Goal: Navigation & Orientation: Understand site structure

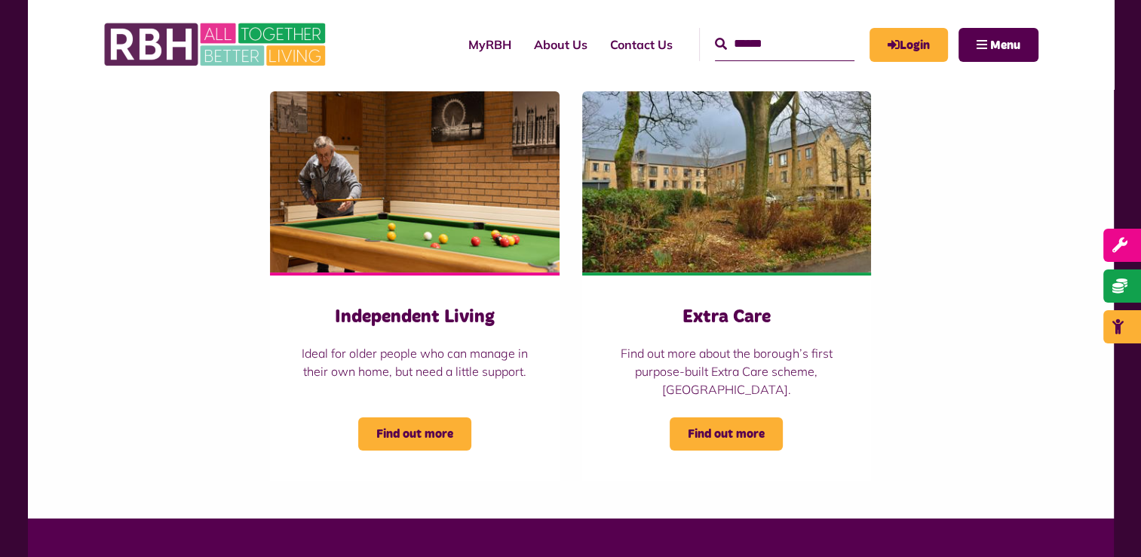
scroll to position [226, 0]
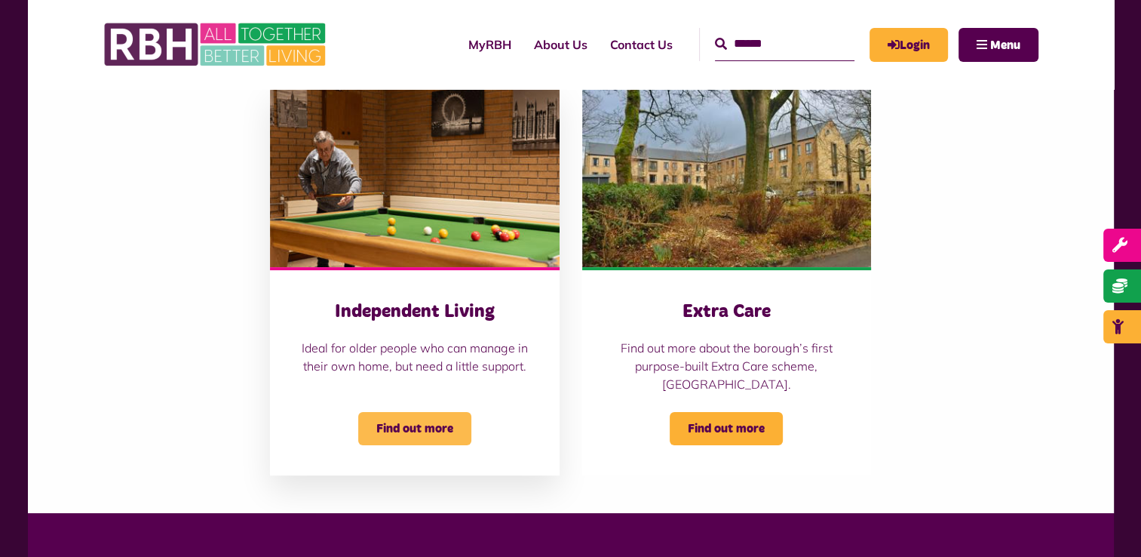
click at [408, 429] on body "MyRBH About Us Contact Us Search Menu" at bounding box center [570, 367] width 1141 height 1187
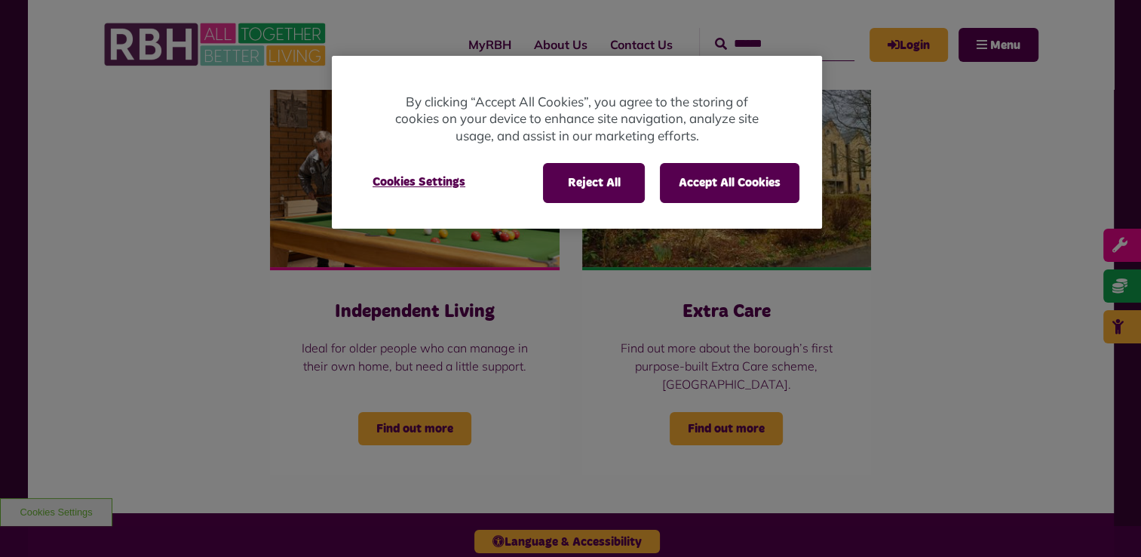
scroll to position [0, 0]
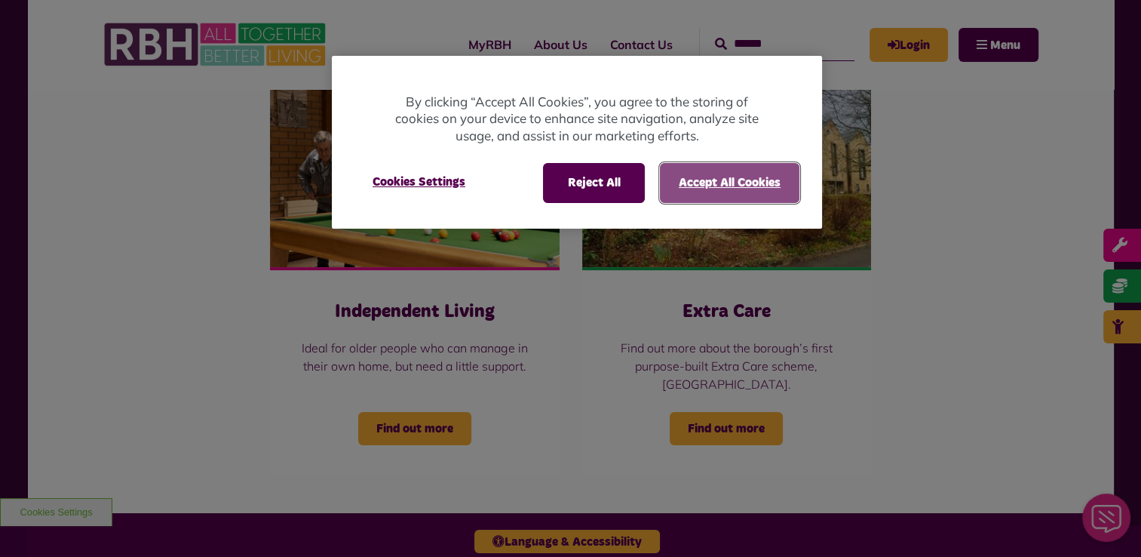
click at [715, 164] on button "Accept All Cookies" at bounding box center [730, 182] width 140 height 39
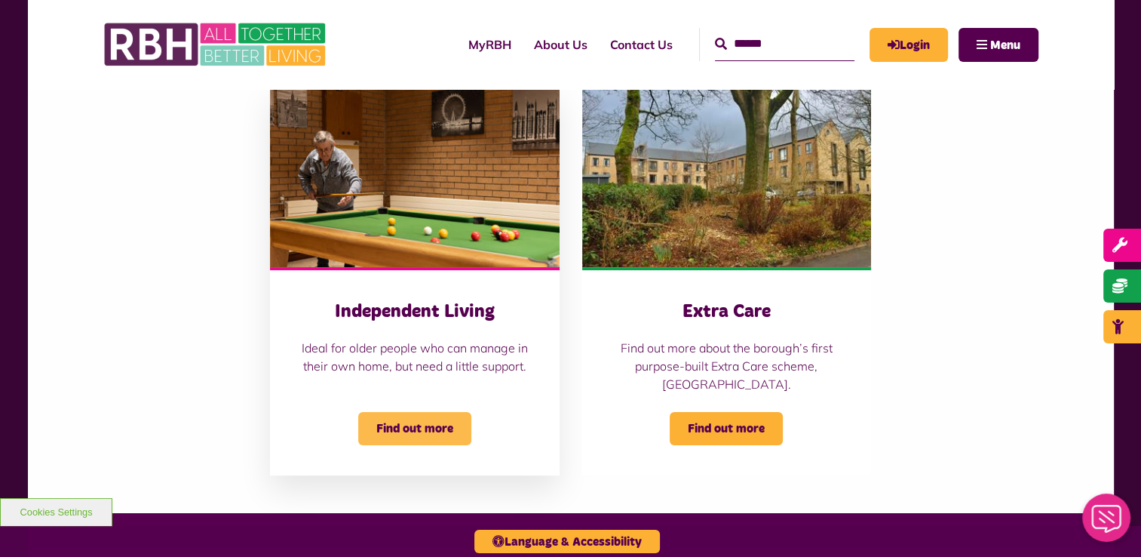
click at [427, 426] on span "Find out more" at bounding box center [414, 428] width 113 height 33
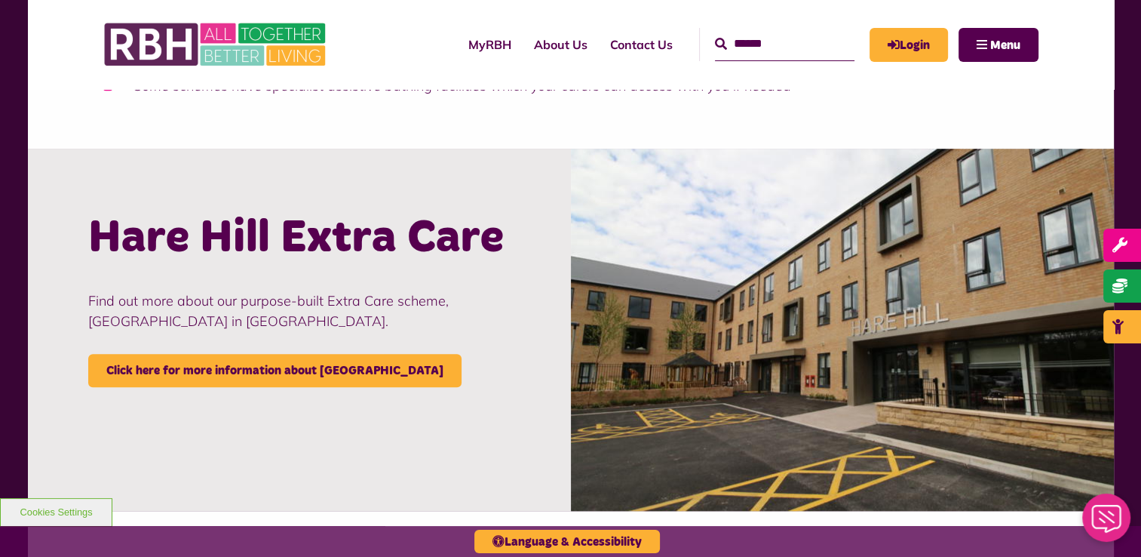
scroll to position [1207, 0]
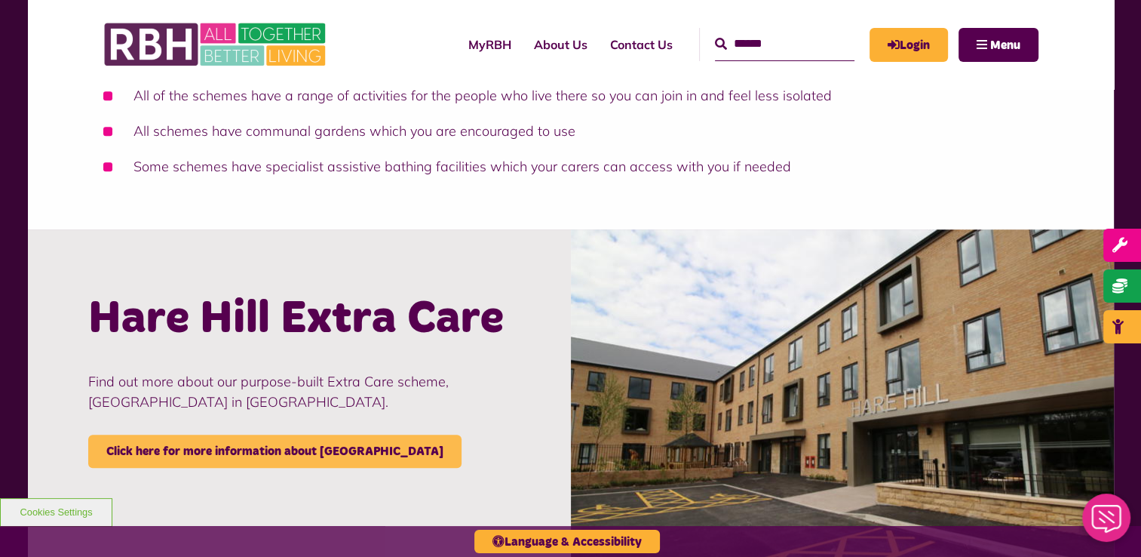
click at [281, 454] on link "Click here for more information about Hare Hill" at bounding box center [274, 450] width 373 height 33
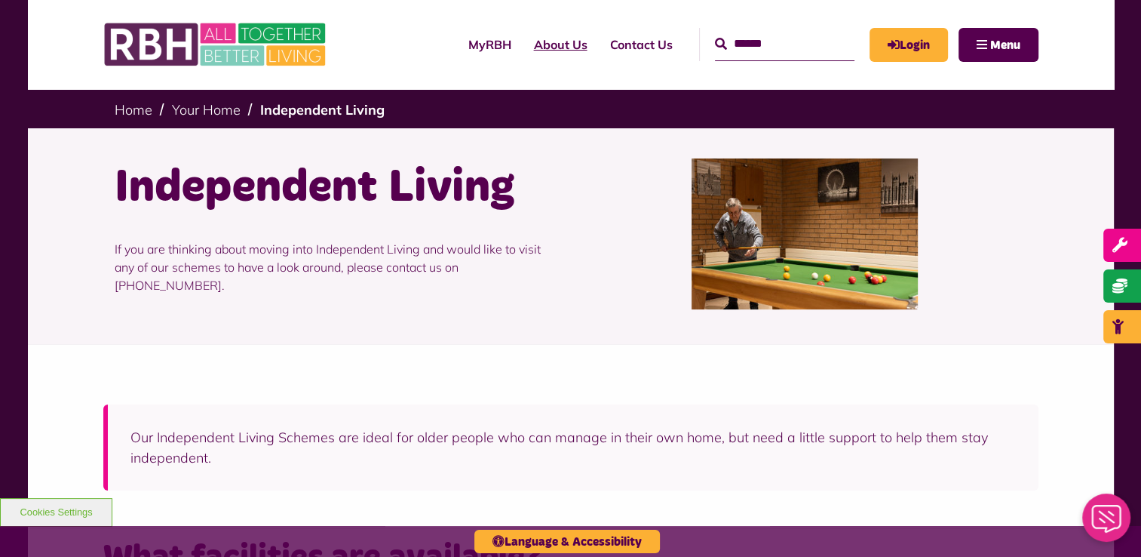
click at [532, 50] on link "About Us" at bounding box center [561, 44] width 76 height 41
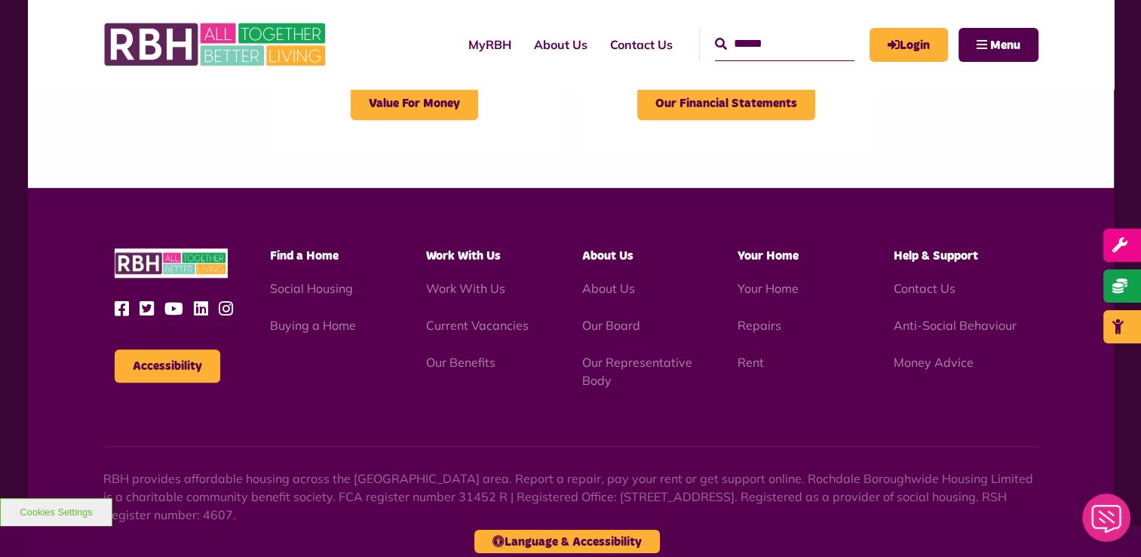
scroll to position [1735, 0]
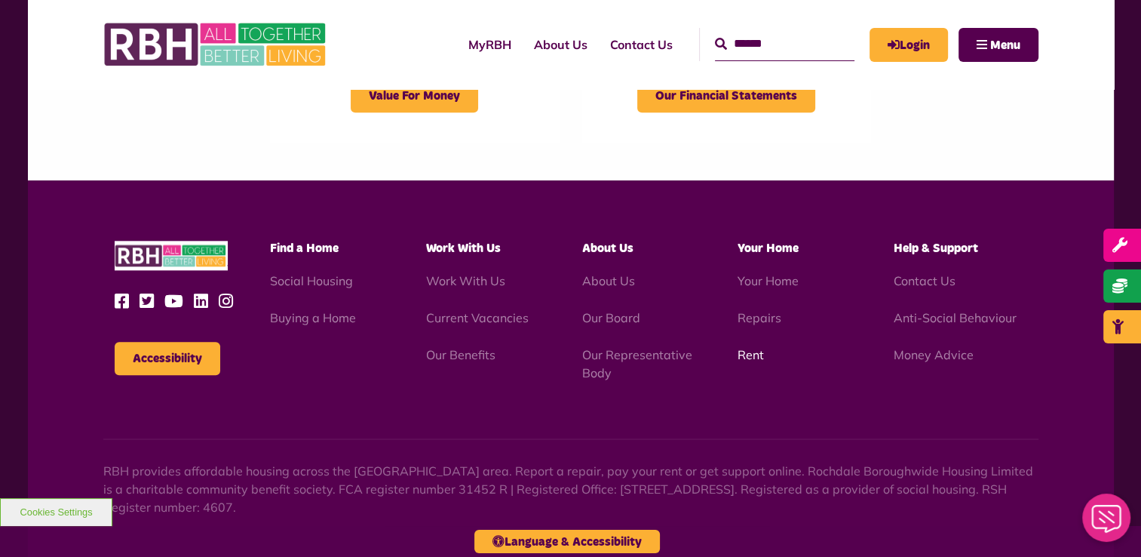
click at [758, 355] on link "Rent" at bounding box center [751, 354] width 26 height 15
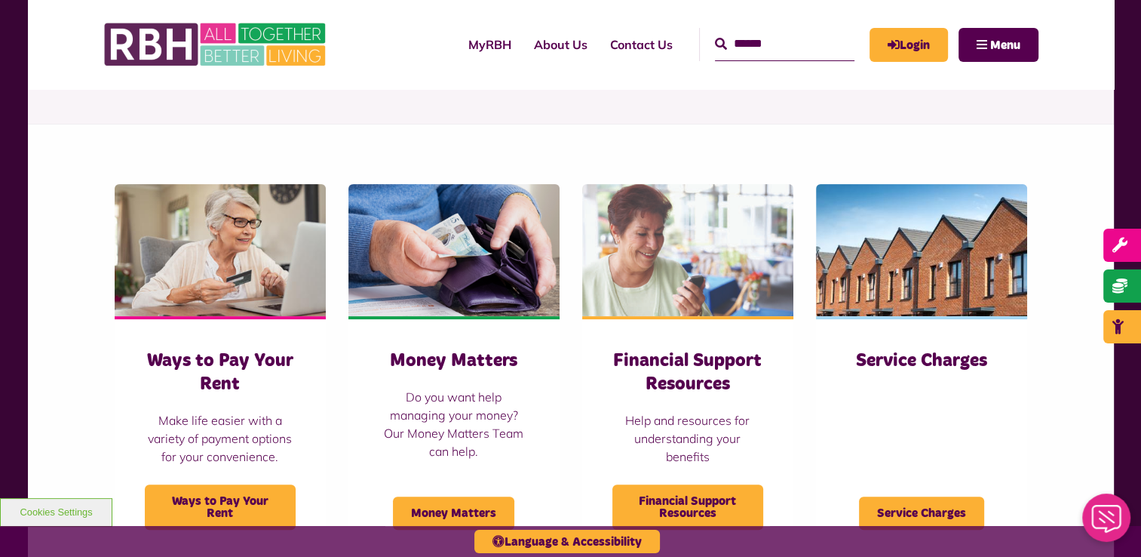
scroll to position [377, 0]
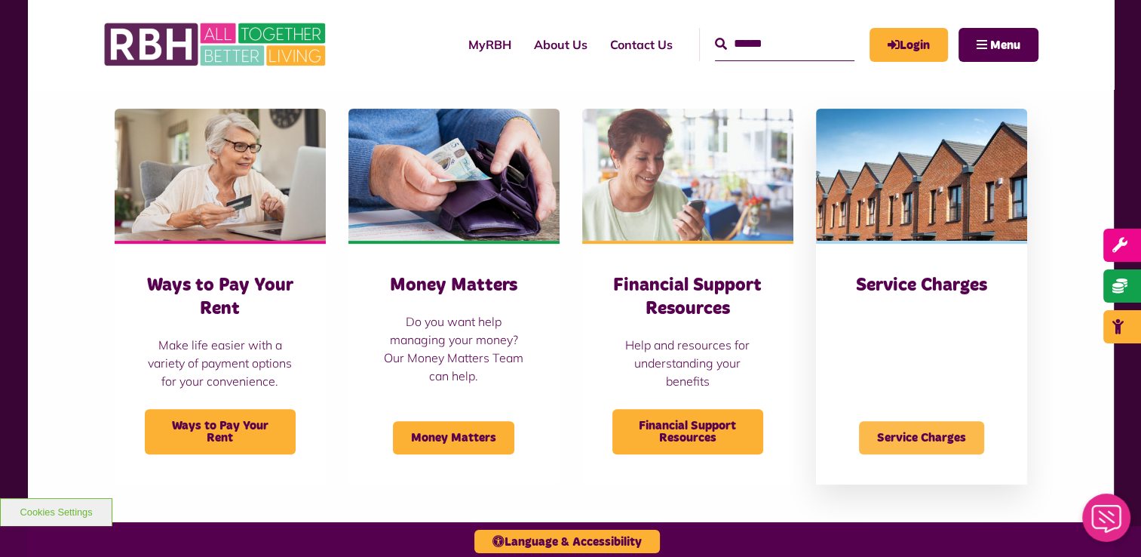
click at [897, 434] on span "Service Charges" at bounding box center [921, 437] width 125 height 33
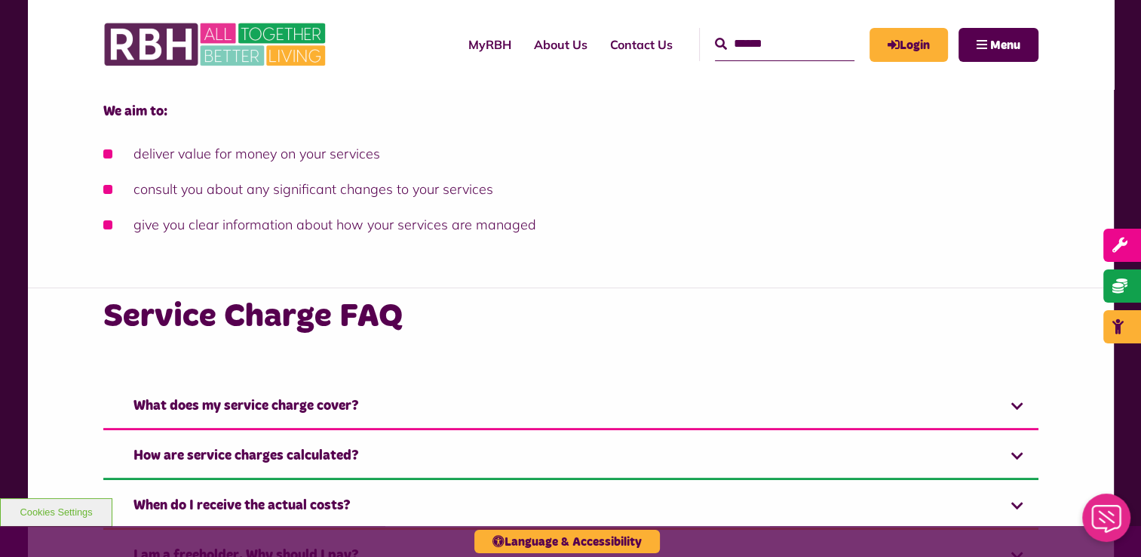
scroll to position [528, 0]
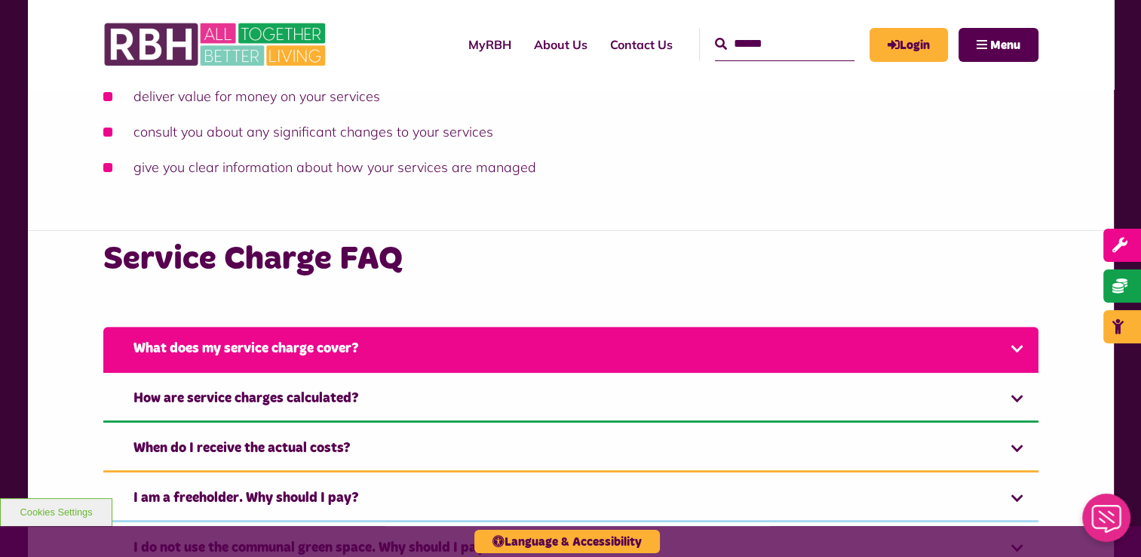
click at [526, 364] on link "What does my service charge cover?" at bounding box center [570, 350] width 935 height 46
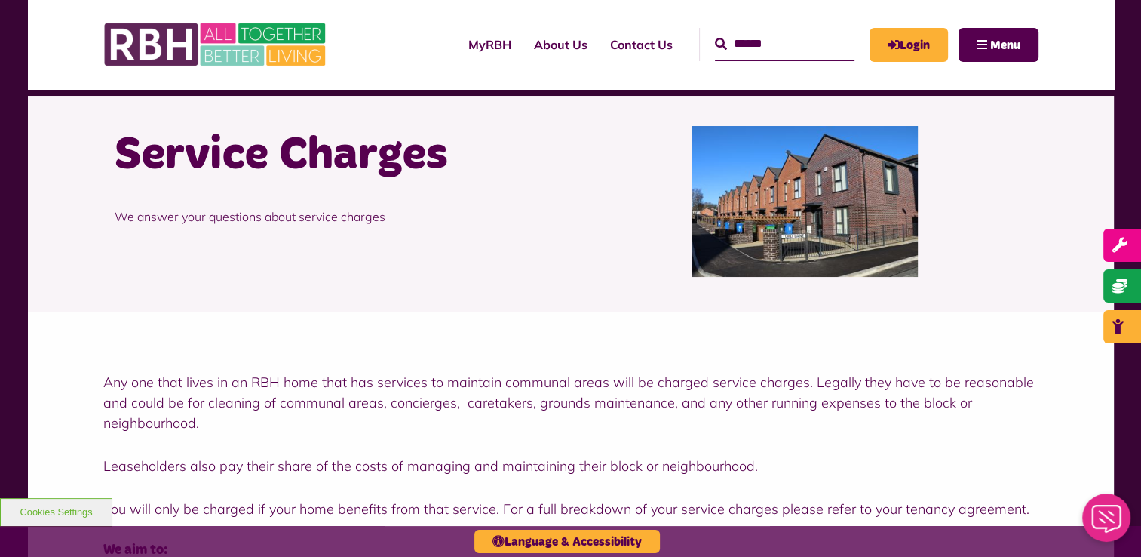
scroll to position [0, 0]
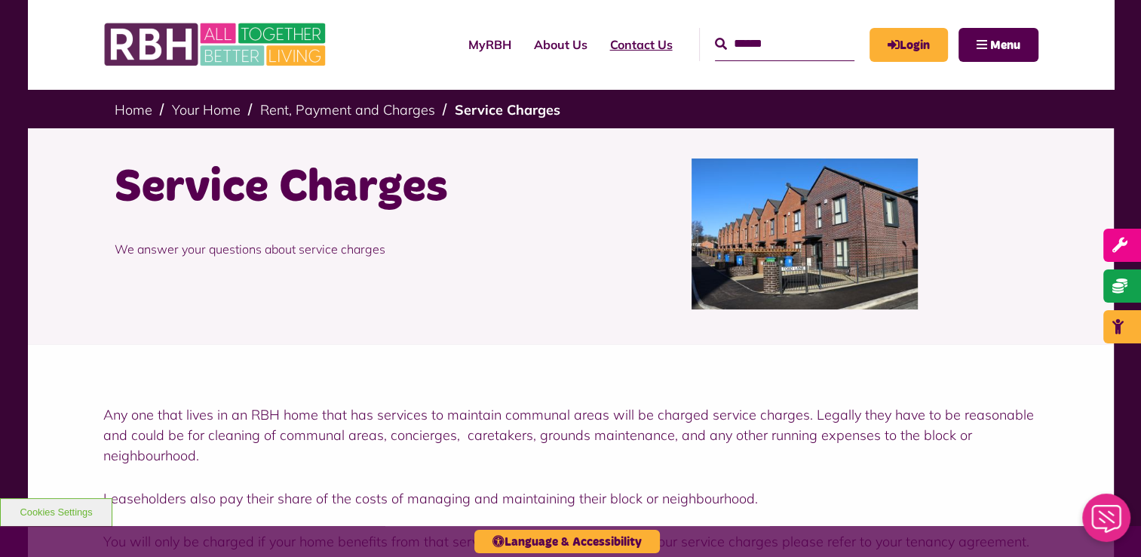
click at [600, 53] on link "Contact Us" at bounding box center [641, 44] width 85 height 41
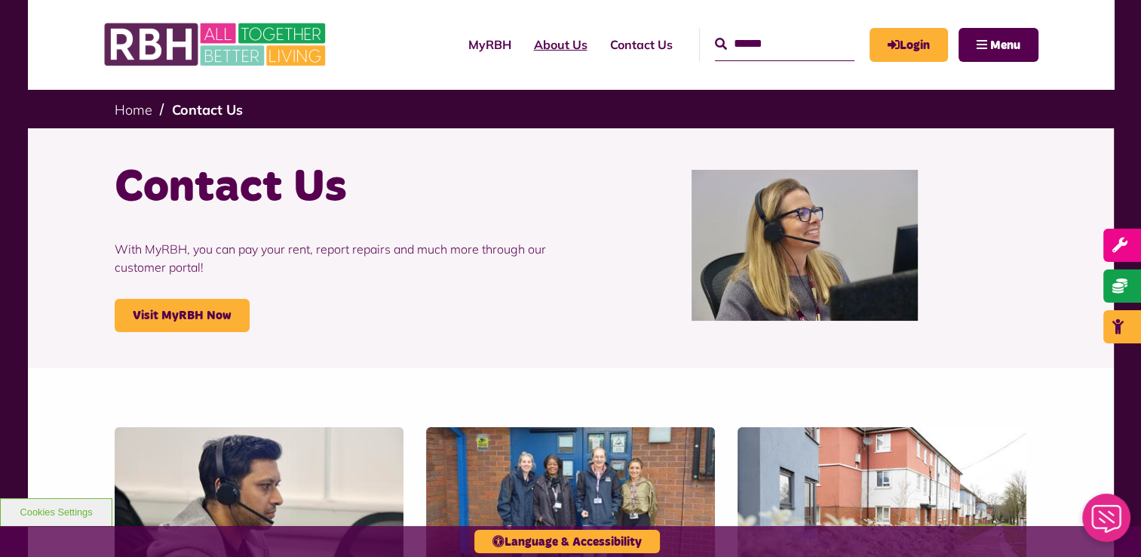
click at [563, 54] on link "About Us" at bounding box center [561, 44] width 76 height 41
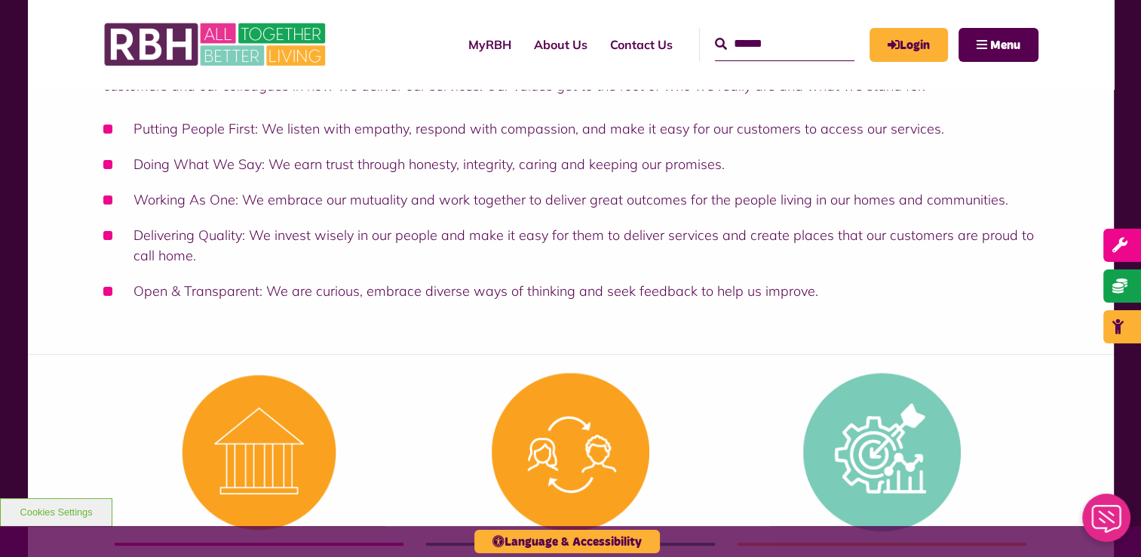
scroll to position [302, 0]
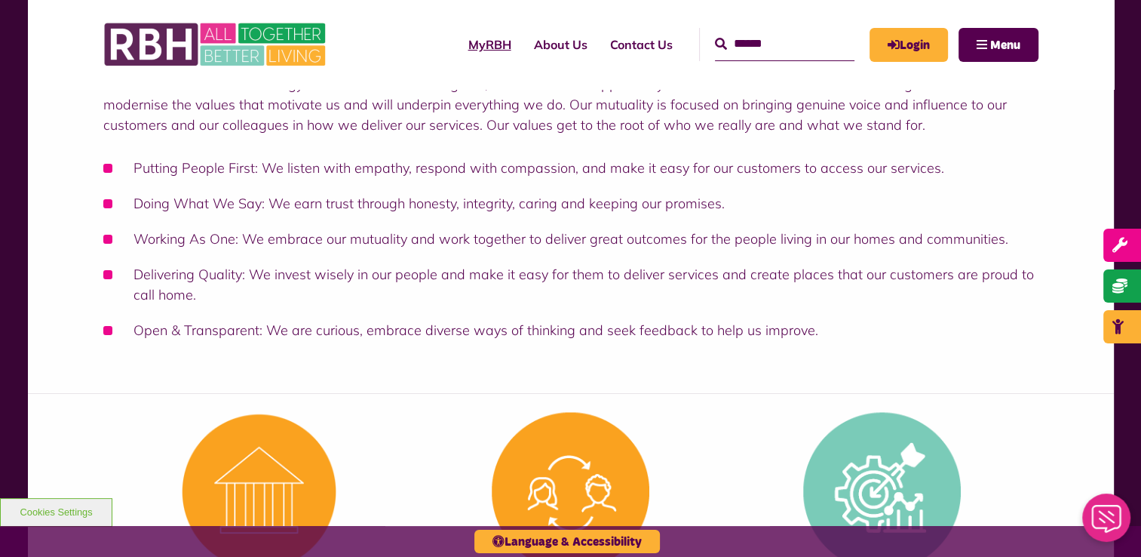
click at [460, 46] on link "MyRBH" at bounding box center [490, 44] width 66 height 41
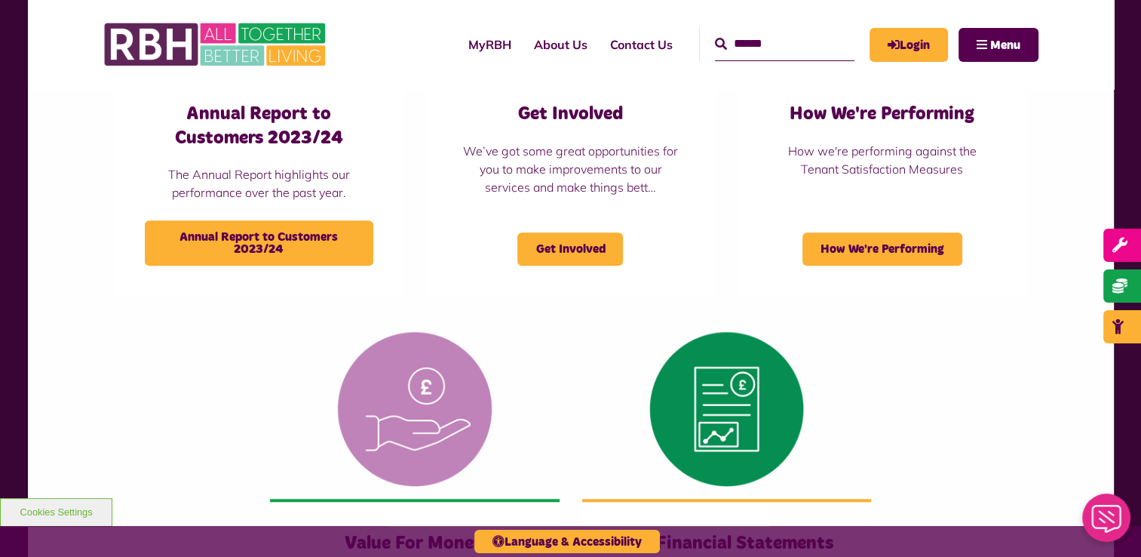
scroll to position [1584, 0]
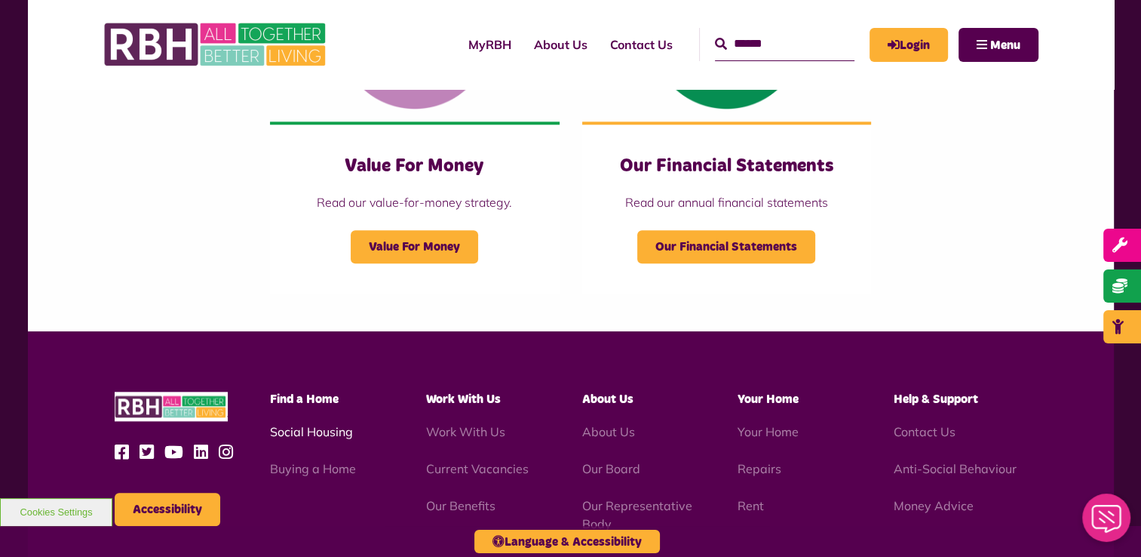
click at [324, 437] on link "Social Housing" at bounding box center [311, 431] width 83 height 15
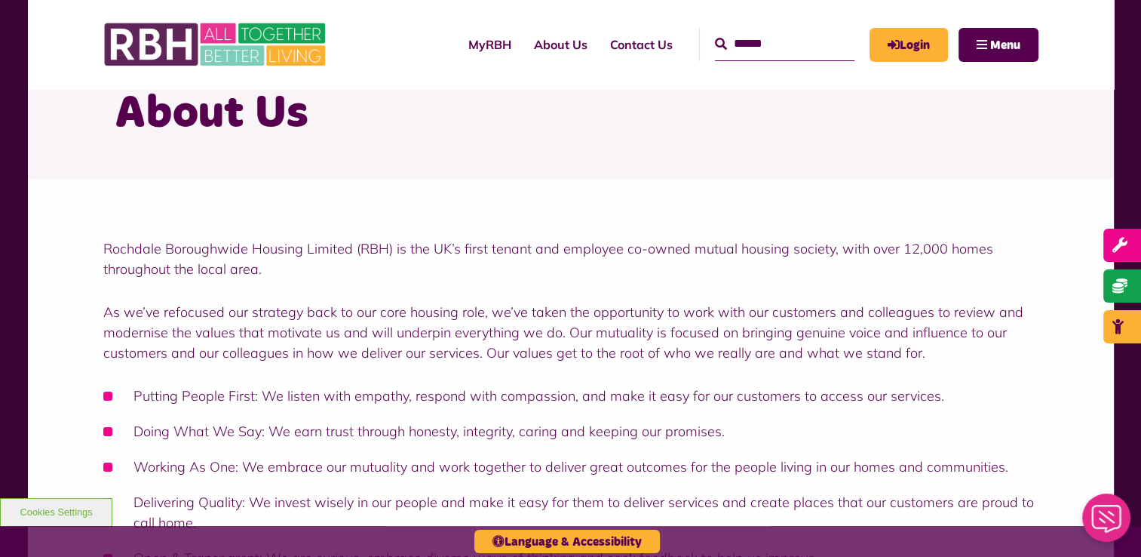
scroll to position [0, 0]
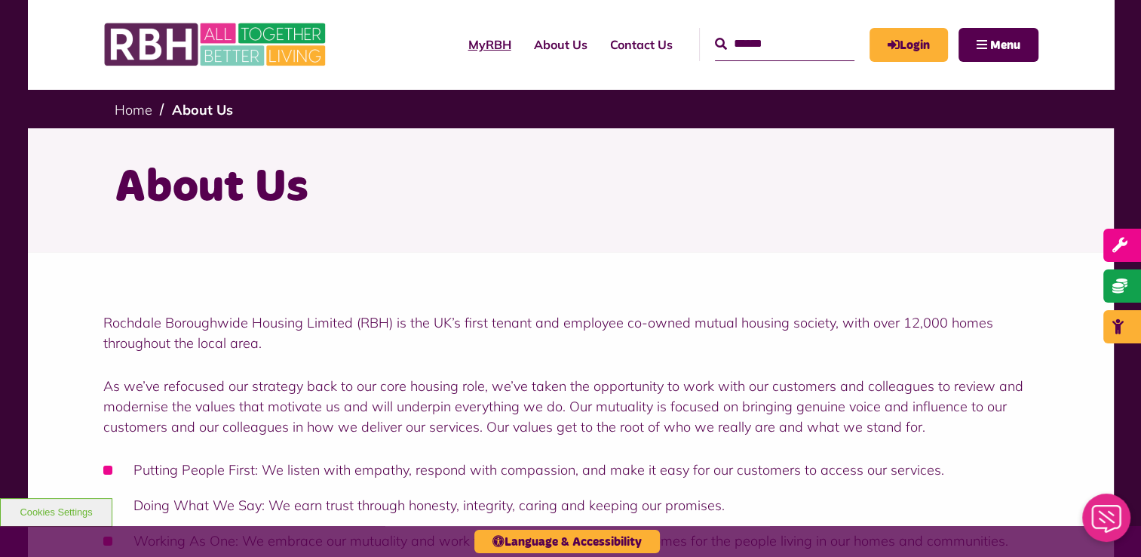
click at [466, 38] on link "MyRBH" at bounding box center [490, 44] width 66 height 41
click at [527, 43] on link "About Us" at bounding box center [561, 44] width 76 height 41
click at [536, 48] on link "About Us" at bounding box center [561, 44] width 76 height 41
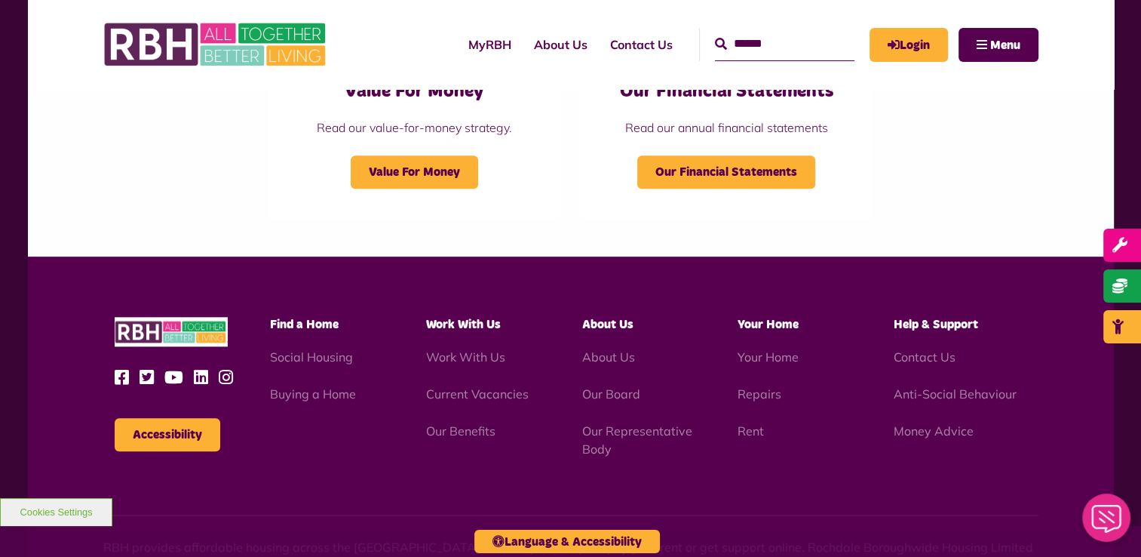
scroll to position [1659, 0]
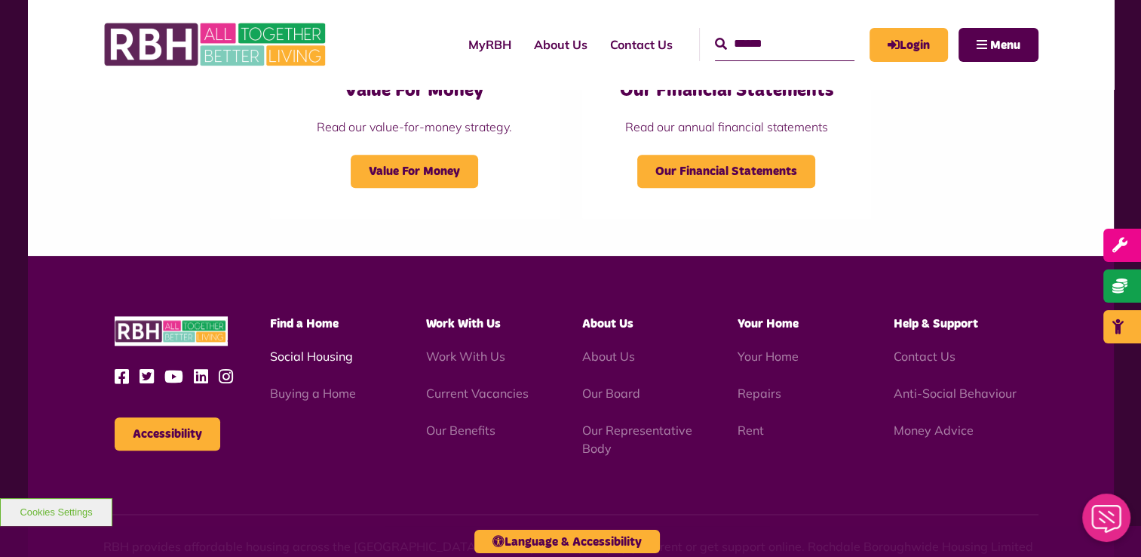
click at [317, 360] on link "Social Housing" at bounding box center [311, 355] width 83 height 15
